Goal: Obtain resource: Download file/media

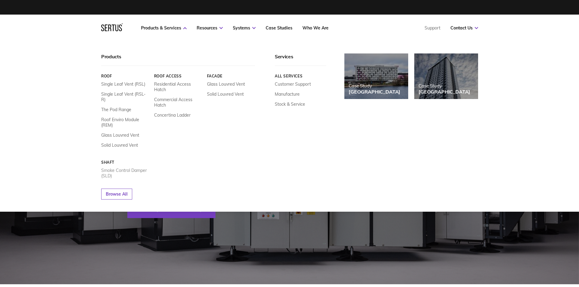
click at [121, 168] on link "Smoke Control Damper (SLD)" at bounding box center [125, 173] width 48 height 11
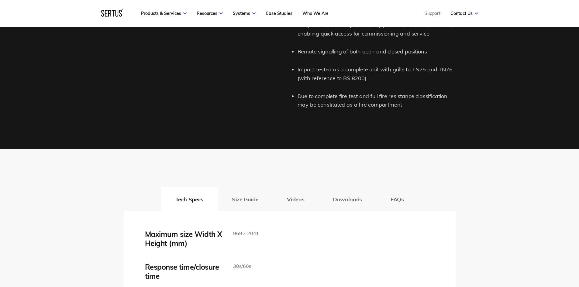
scroll to position [852, 0]
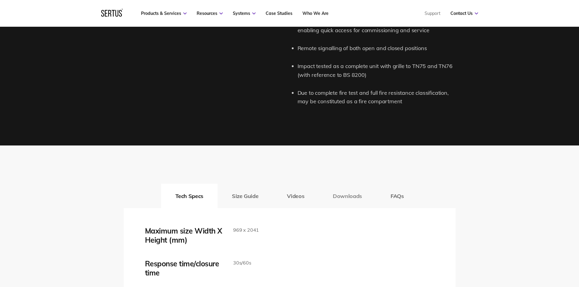
click at [349, 196] on button "Downloads" at bounding box center [348, 196] width 58 height 24
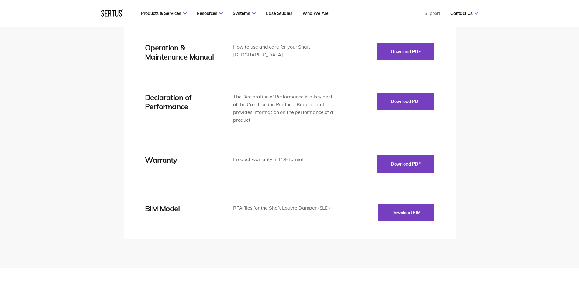
scroll to position [1135, 0]
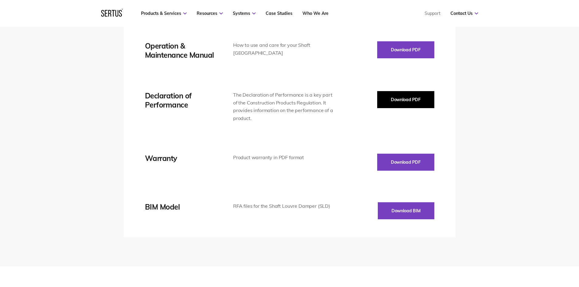
click at [404, 103] on button "Download PDF" at bounding box center [405, 99] width 57 height 17
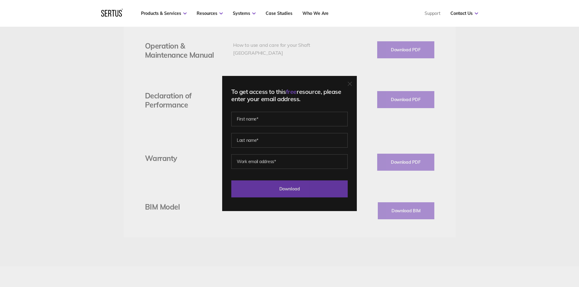
click at [291, 187] on input "Download" at bounding box center [289, 189] width 116 height 17
click at [291, 188] on input "Download" at bounding box center [289, 189] width 116 height 17
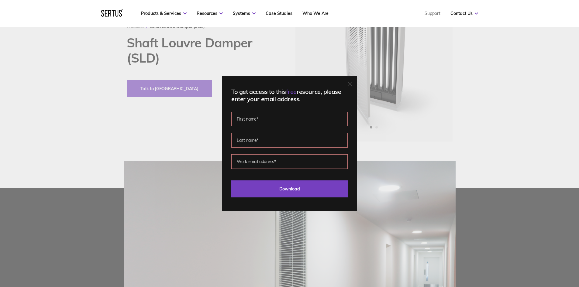
scroll to position [0, 0]
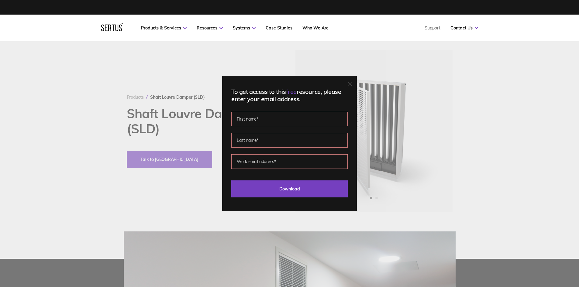
click at [472, 116] on div "To get access to this free resource, please enter your email address. Please co…" at bounding box center [289, 143] width 579 height 287
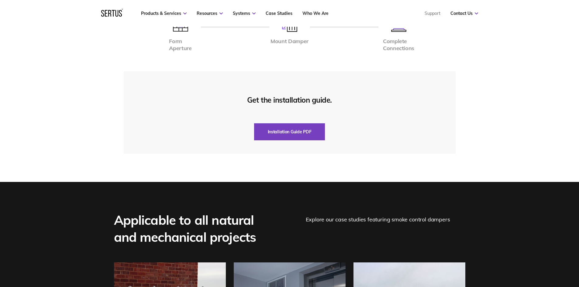
scroll to position [1561, 0]
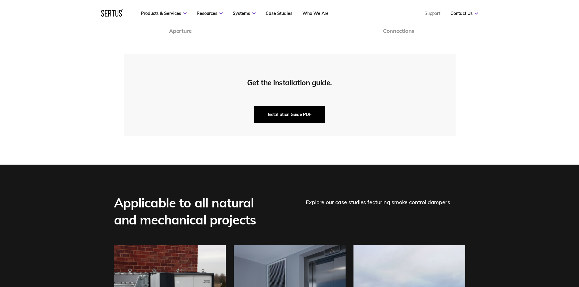
click at [283, 116] on button "Installation Guide PDF" at bounding box center [289, 114] width 71 height 17
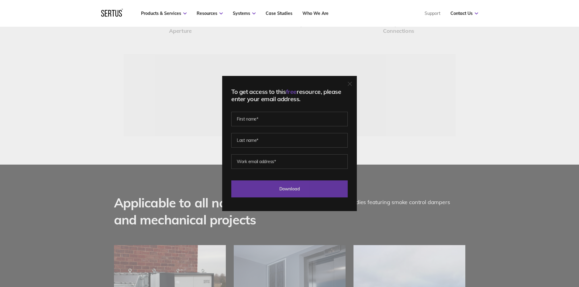
click at [291, 193] on input "Download" at bounding box center [289, 189] width 116 height 17
click at [438, 114] on div "To get access to this free resource, please enter your email address. Please co…" at bounding box center [289, 143] width 579 height 287
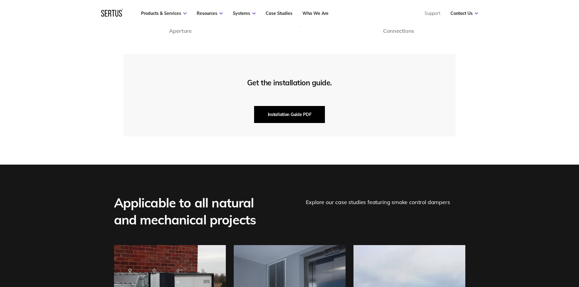
click at [287, 119] on button "Installation Guide PDF" at bounding box center [289, 114] width 71 height 17
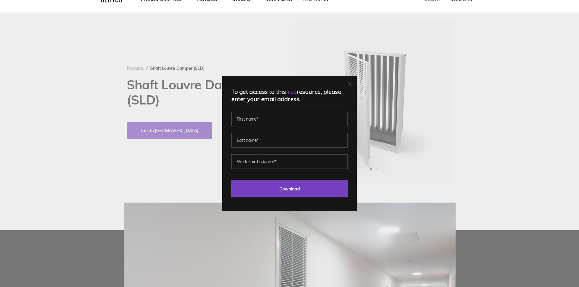
scroll to position [0, 0]
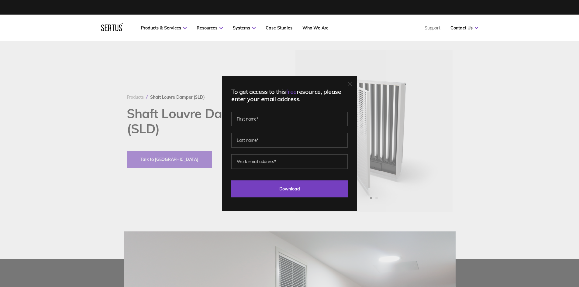
click at [352, 84] on icon at bounding box center [350, 84] width 4 height 4
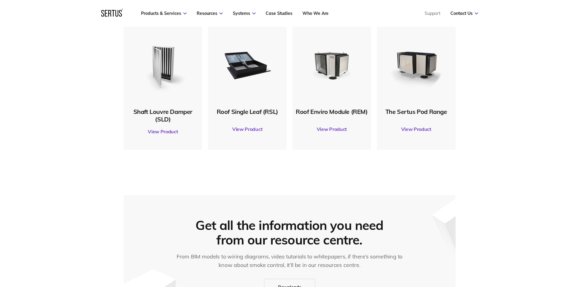
scroll to position [355, 0]
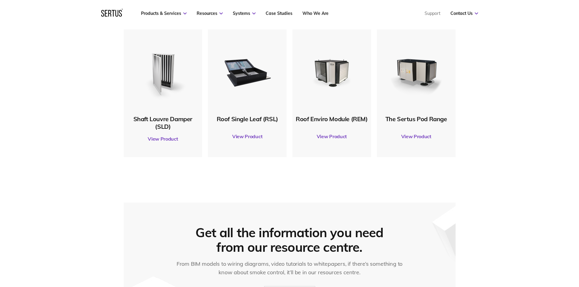
click at [161, 139] on link "View Product" at bounding box center [163, 138] width 73 height 17
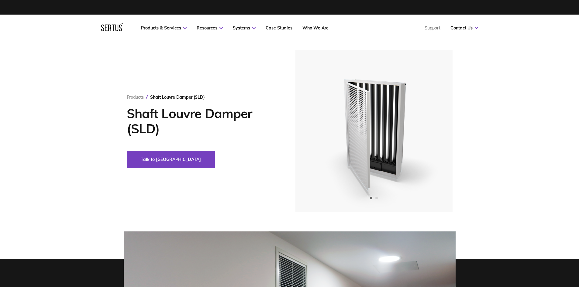
click at [512, 64] on div "Products Shaft Louvre Damper (SLD) Shaft Louvre Damper (SLD) Talk to us" at bounding box center [289, 131] width 579 height 163
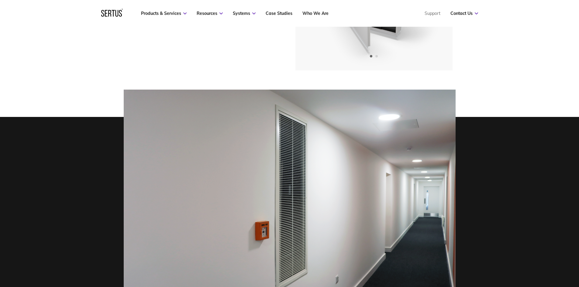
scroll to position [71, 0]
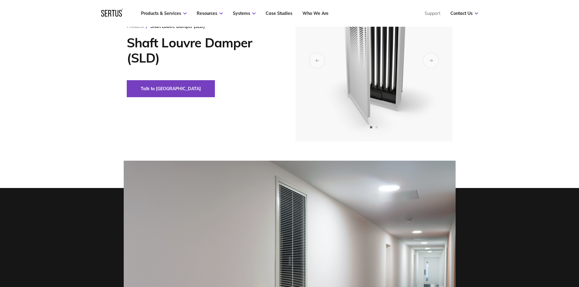
click at [444, 108] on img at bounding box center [373, 60] width 149 height 163
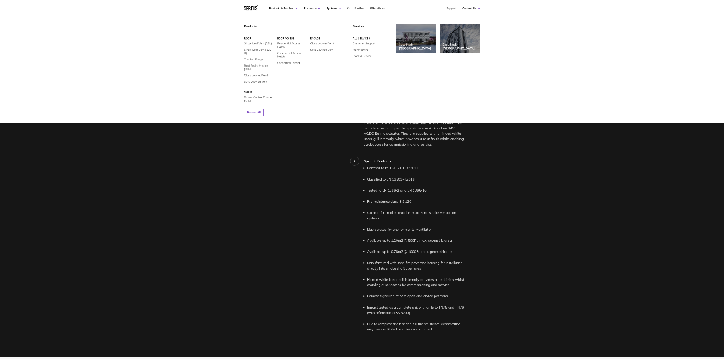
scroll to position [0, 0]
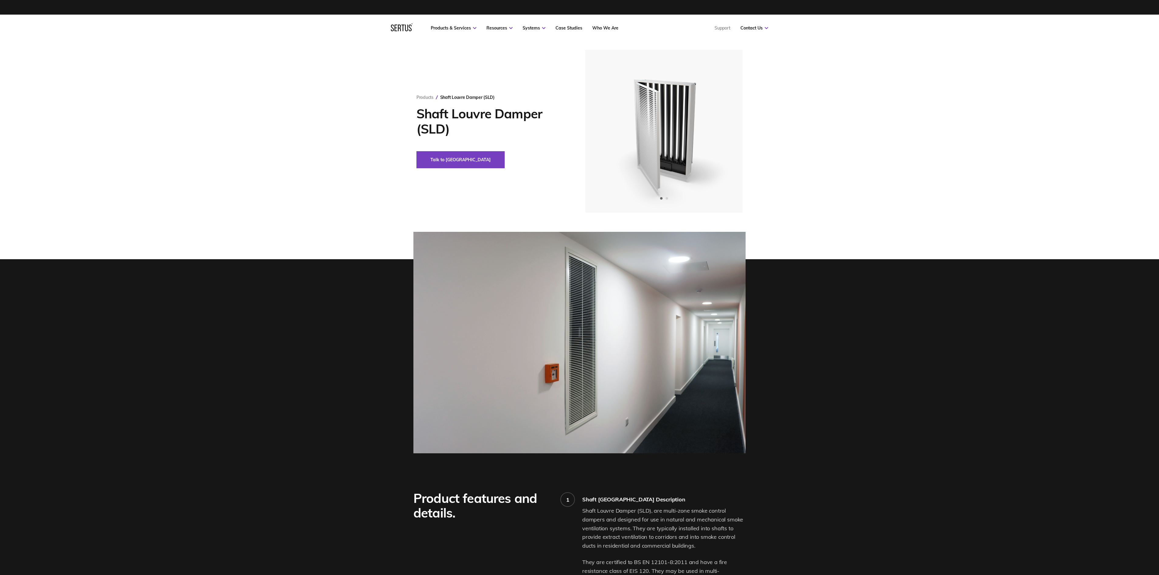
drag, startPoint x: 325, startPoint y: 164, endPoint x: 332, endPoint y: 164, distance: 6.7
click at [327, 165] on div "Products Shaft Louvre Damper (SLD) Shaft Louvre Damper (SLD) Talk to us" at bounding box center [579, 131] width 1159 height 163
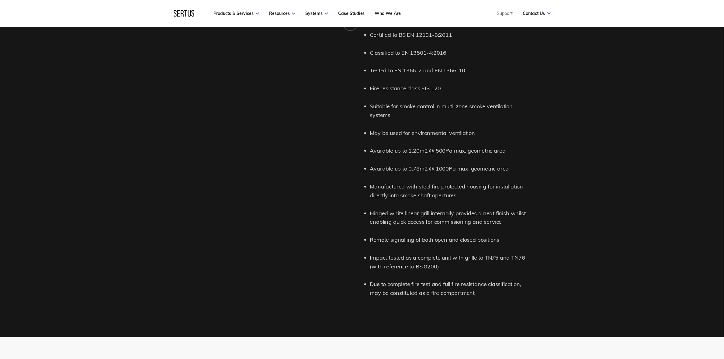
scroll to position [621, 0]
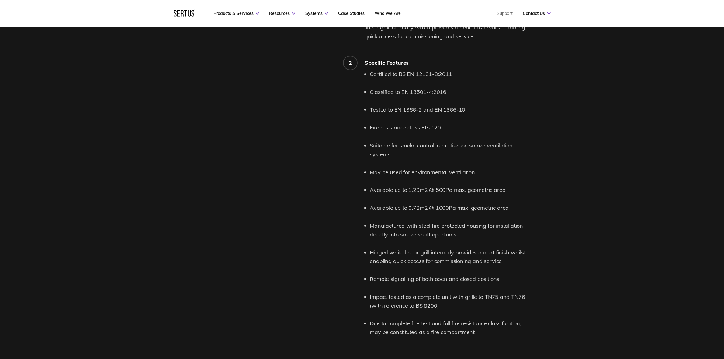
click at [136, 189] on div "Product features and details. 1 Shaft Louvre Damper Description Shaft Louvre Da…" at bounding box center [362, 104] width 724 height 544
